Goal: Task Accomplishment & Management: Manage account settings

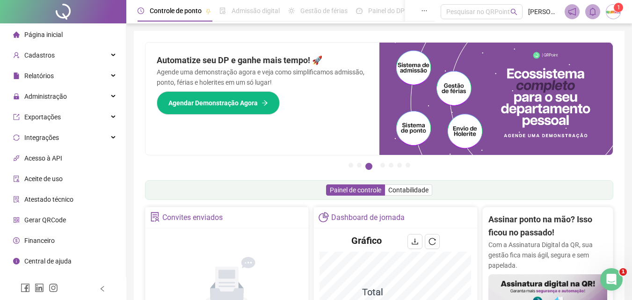
click at [77, 96] on div "Administração" at bounding box center [63, 96] width 122 height 19
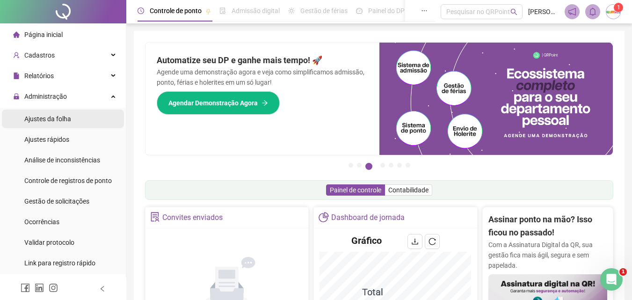
click at [60, 120] on span "Ajustes da folha" at bounding box center [47, 118] width 47 height 7
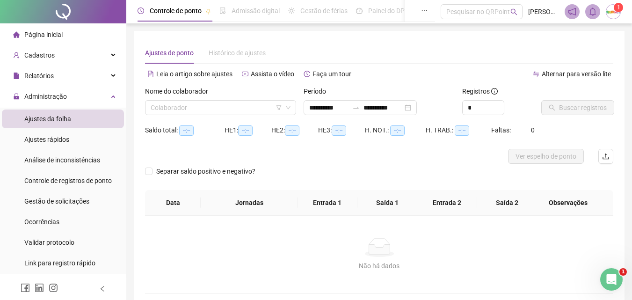
type input "**********"
click at [204, 36] on div "**********" at bounding box center [379, 168] width 491 height 274
click at [184, 38] on div "**********" at bounding box center [379, 168] width 491 height 274
click at [172, 108] on input "search" at bounding box center [216, 108] width 131 height 14
click at [170, 115] on div "Colaborador" at bounding box center [220, 107] width 151 height 15
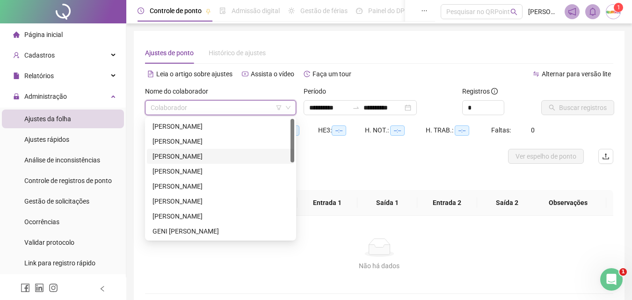
click at [179, 155] on div "[PERSON_NAME]" at bounding box center [221, 156] width 136 height 10
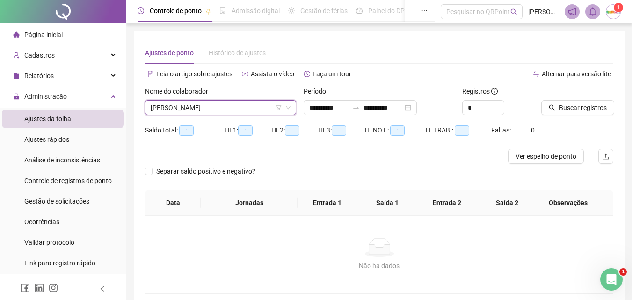
click at [491, 95] on span "Registros" at bounding box center [480, 91] width 36 height 10
click at [493, 106] on input "*" at bounding box center [483, 108] width 41 height 14
click at [499, 106] on icon "up" at bounding box center [498, 103] width 3 height 3
type input "*"
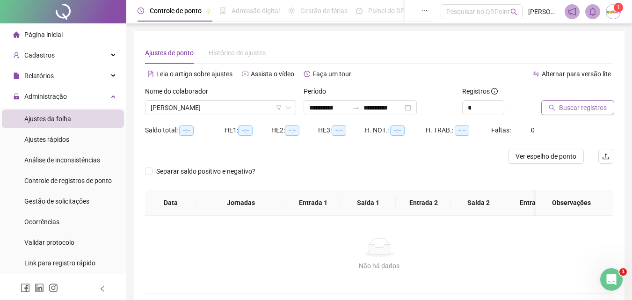
click at [582, 109] on span "Buscar registros" at bounding box center [583, 107] width 48 height 10
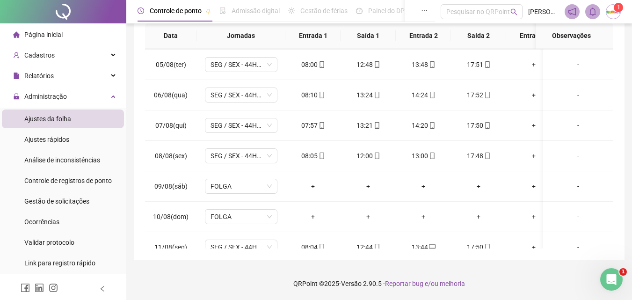
scroll to position [355, 0]
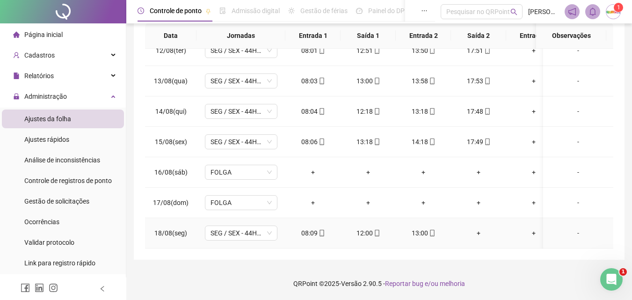
click at [480, 228] on div "+" at bounding box center [479, 233] width 40 height 10
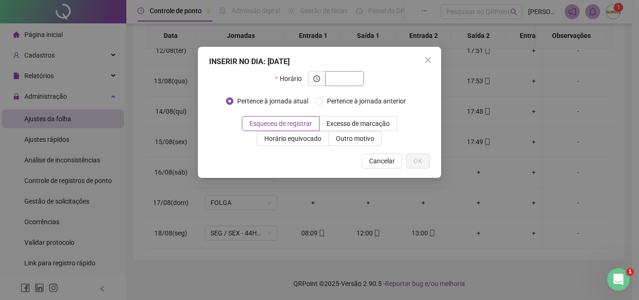
click at [349, 80] on input "text" at bounding box center [344, 78] width 26 height 10
type input "*****"
click at [425, 158] on button "OK" at bounding box center [418, 160] width 24 height 15
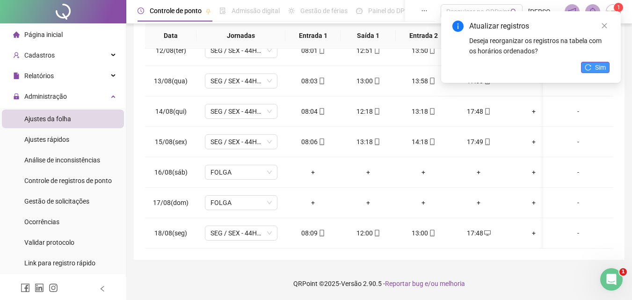
click at [589, 63] on button "Sim" at bounding box center [595, 67] width 29 height 11
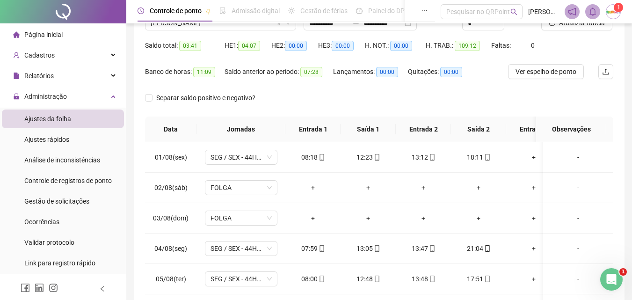
scroll to position [38, 0]
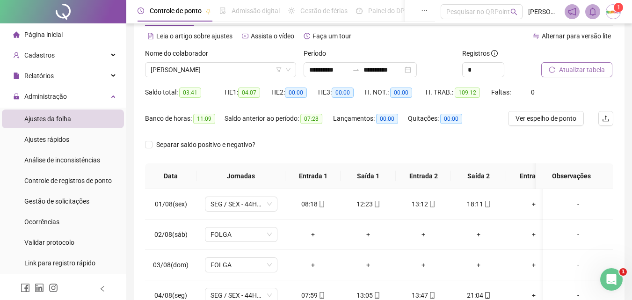
click at [585, 69] on span "Atualizar tabela" at bounding box center [582, 70] width 46 height 10
click at [391, 72] on input "**********" at bounding box center [383, 70] width 39 height 10
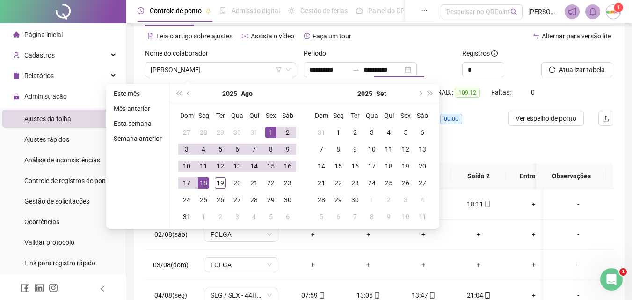
click at [392, 48] on div "Período" at bounding box center [379, 55] width 151 height 14
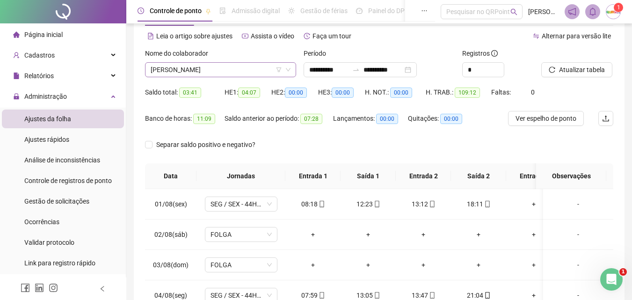
click at [247, 69] on span "[PERSON_NAME]" at bounding box center [221, 70] width 140 height 14
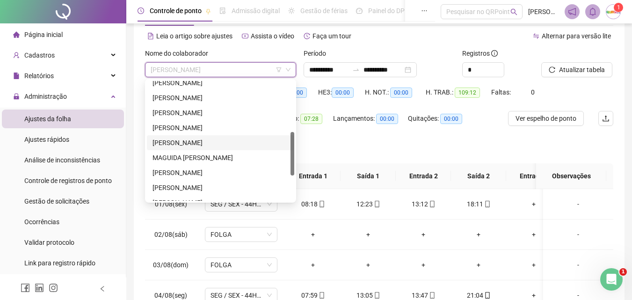
scroll to position [210, 0]
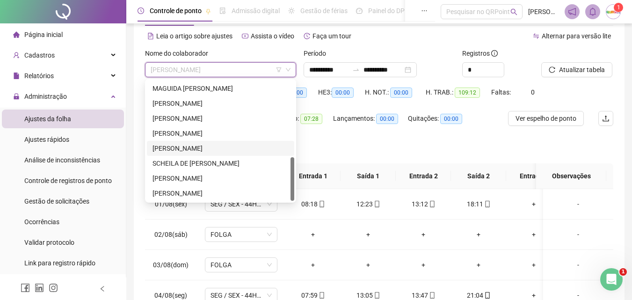
click at [200, 146] on div "[PERSON_NAME]" at bounding box center [221, 148] width 136 height 10
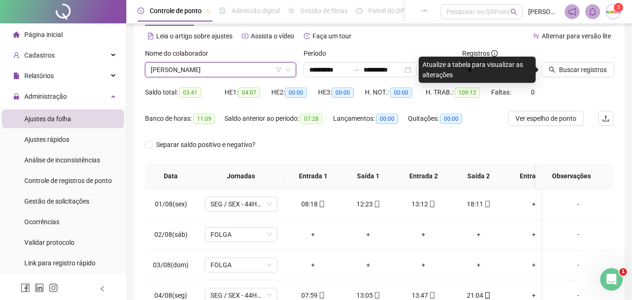
drag, startPoint x: 200, startPoint y: 69, endPoint x: 198, endPoint y: 77, distance: 8.1
click at [200, 69] on span "[PERSON_NAME]" at bounding box center [221, 70] width 140 height 14
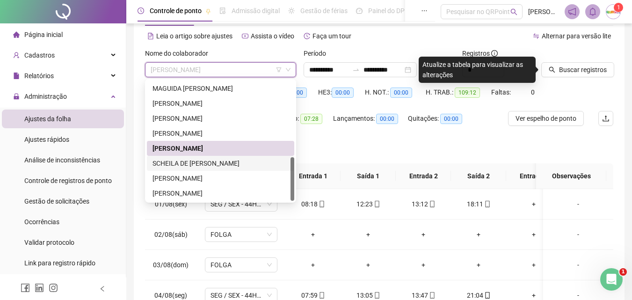
click at [192, 165] on div "SCHEILA DE [PERSON_NAME]" at bounding box center [221, 163] width 136 height 10
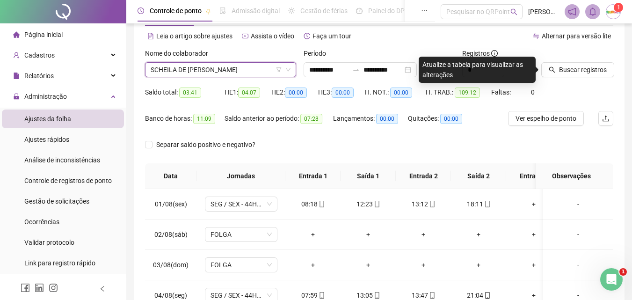
click at [553, 95] on div "Saldo total: 03:41 HE 1: 04:07 HE 2: 00:00 HE 3: 00:00 H. NOT.: 00:00 H. TRAB.:…" at bounding box center [379, 98] width 468 height 26
click at [574, 69] on span "Buscar registros" at bounding box center [583, 70] width 48 height 10
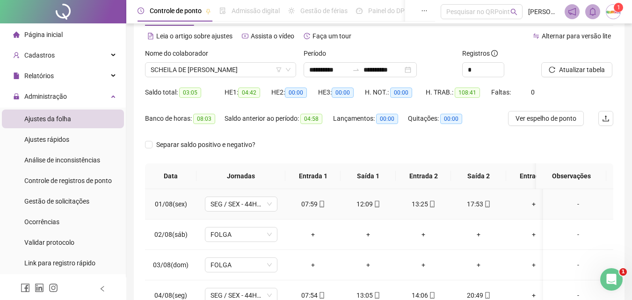
scroll to position [0, 0]
